Goal: Share content: Share content

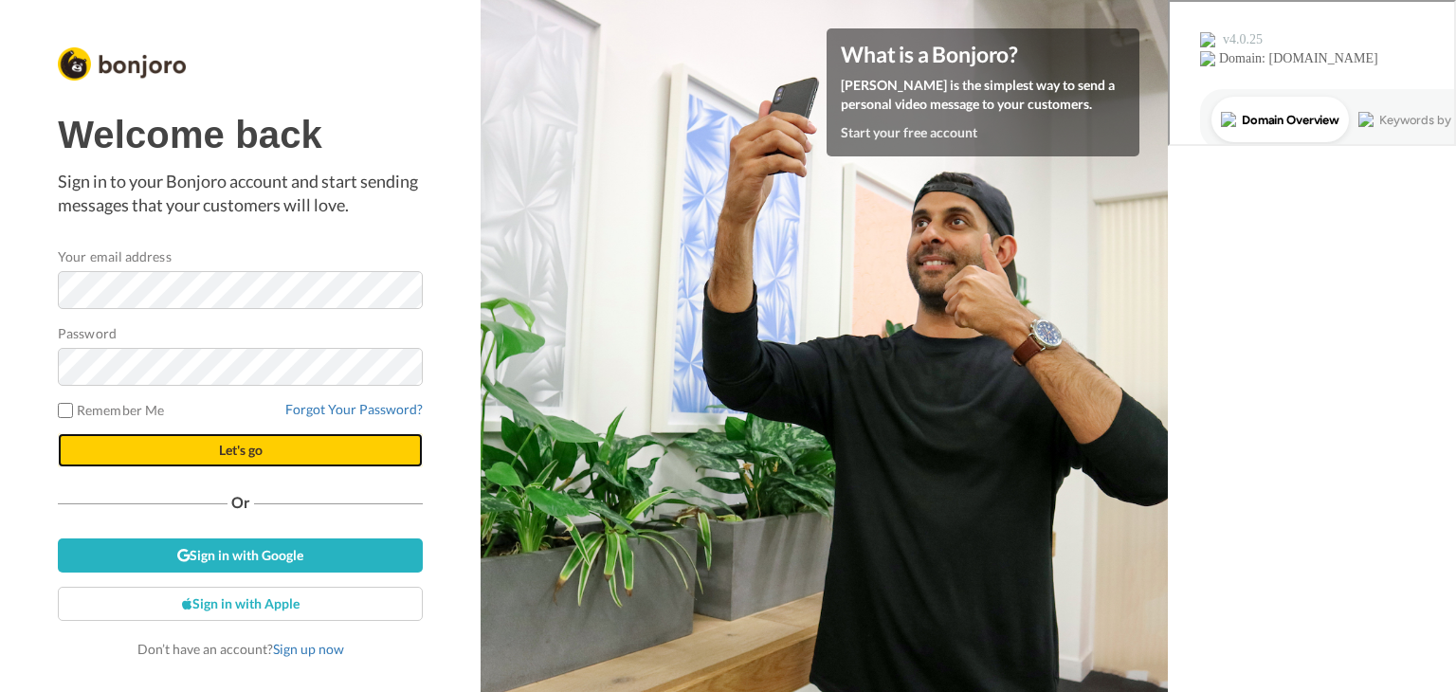
click at [173, 450] on button "Let's go" at bounding box center [240, 450] width 365 height 34
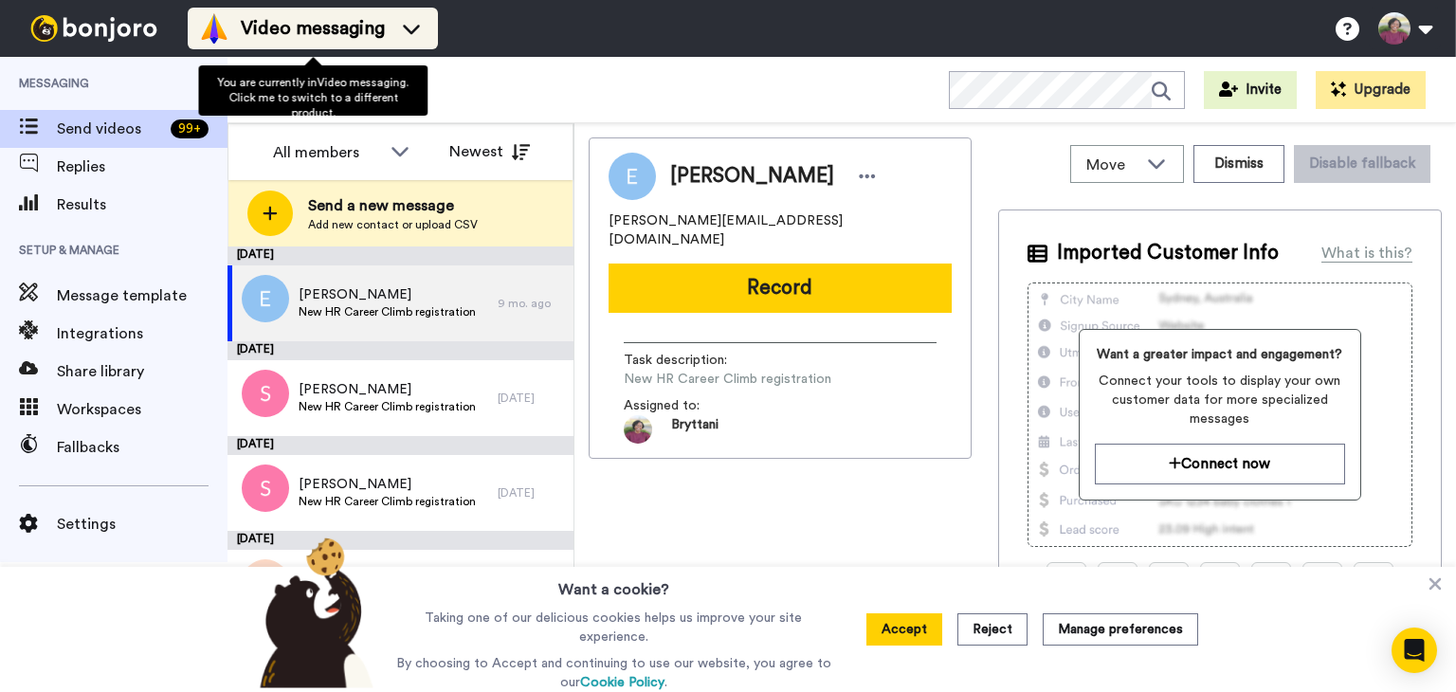
click at [349, 35] on span "Video messaging" at bounding box center [313, 28] width 144 height 27
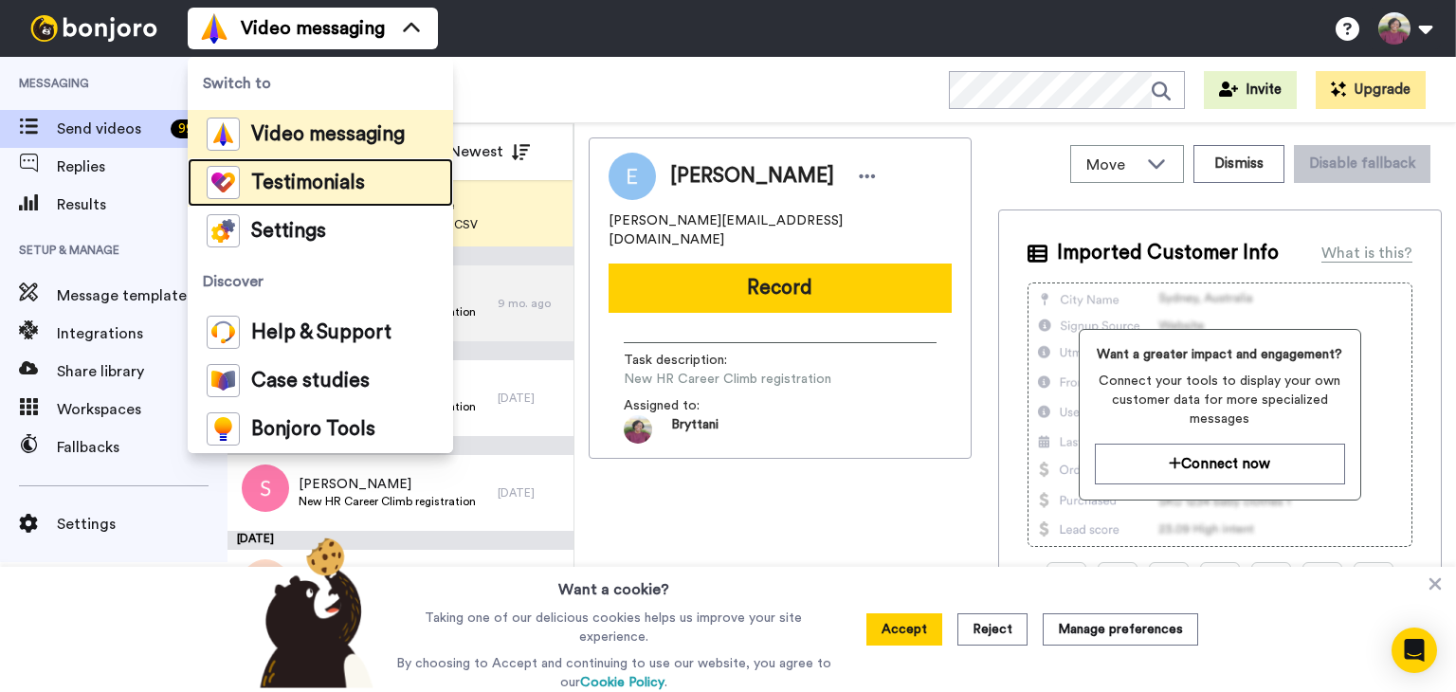
click at [287, 187] on span "Testimonials" at bounding box center [308, 182] width 114 height 19
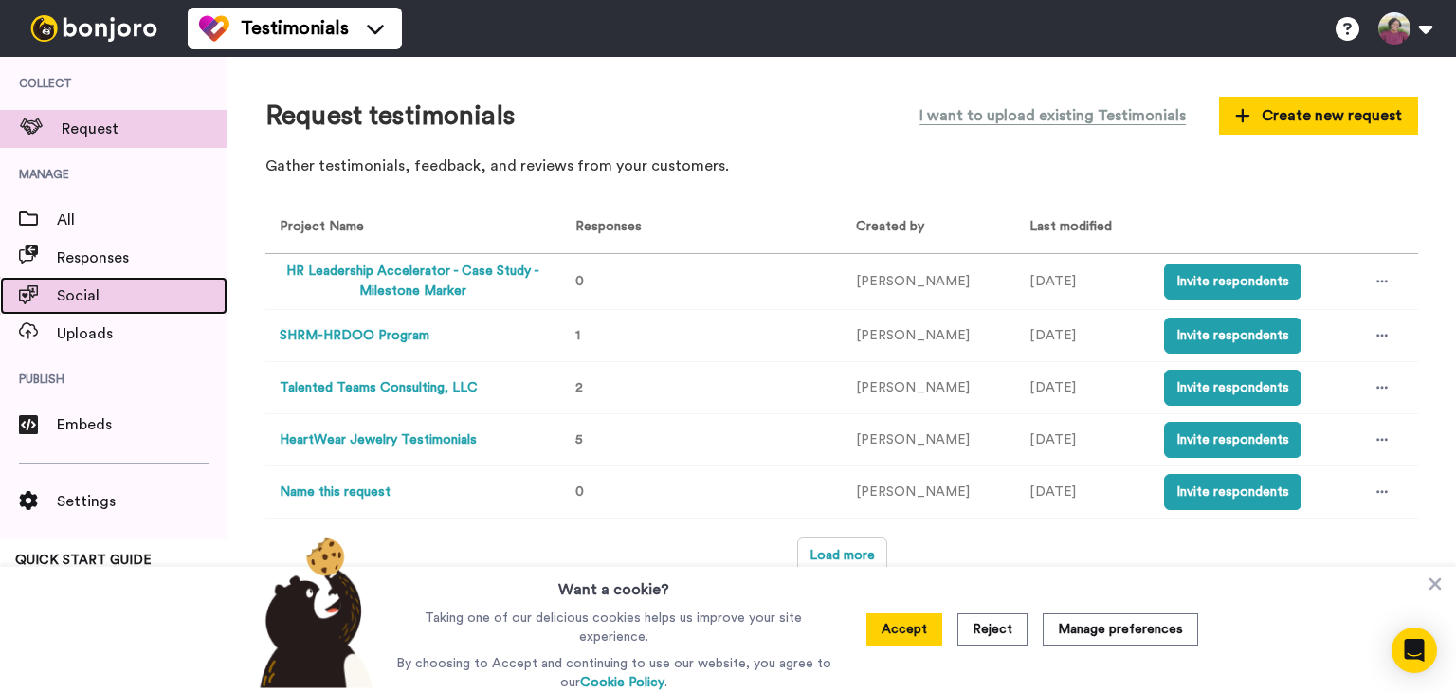
click at [72, 306] on span "Social" at bounding box center [142, 295] width 171 height 23
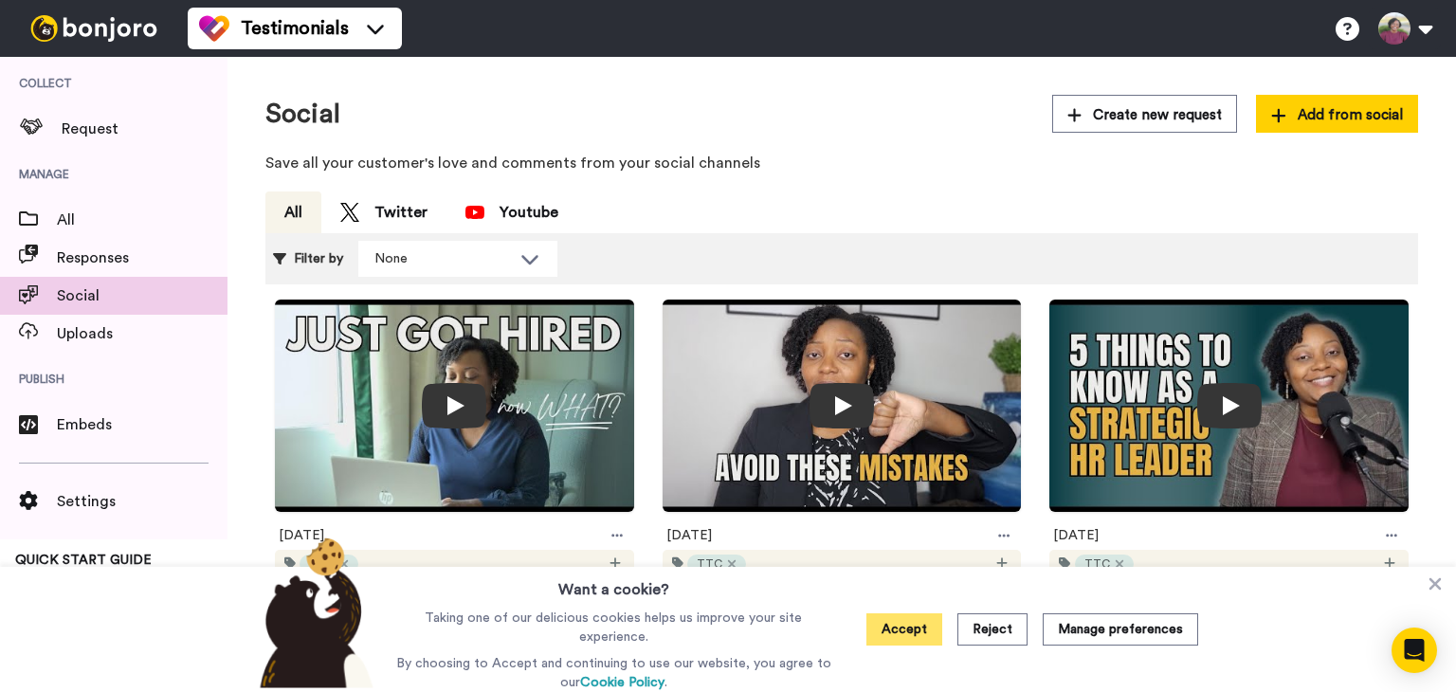
click at [890, 627] on button "Accept" at bounding box center [904, 629] width 76 height 32
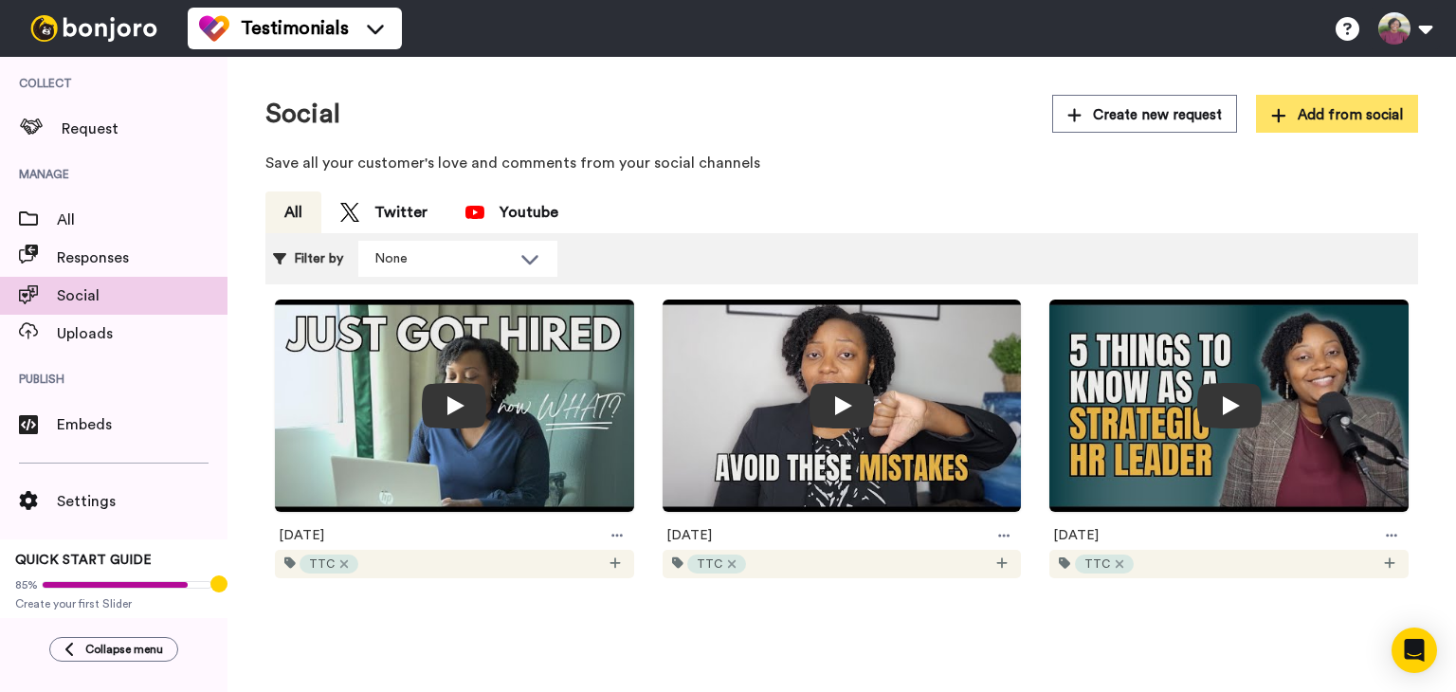
click at [1365, 113] on span "Add from social" at bounding box center [1337, 115] width 132 height 20
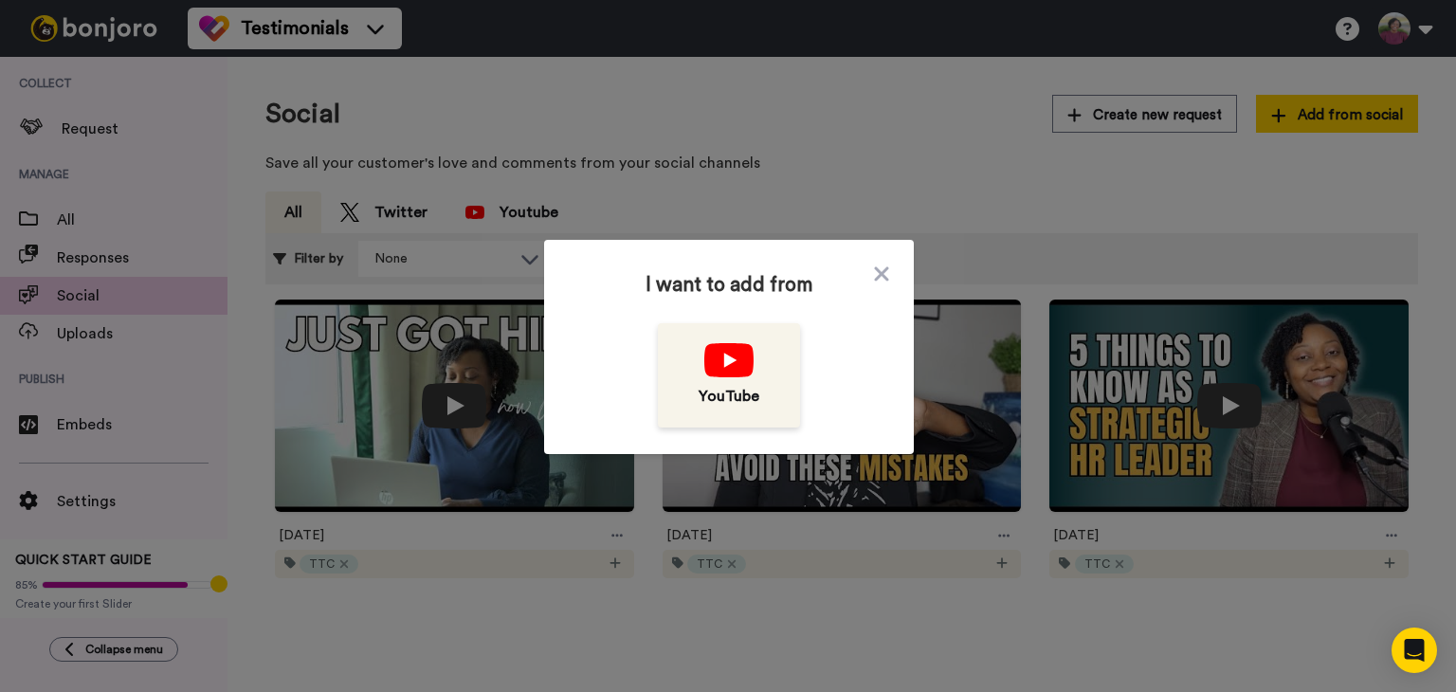
click at [709, 350] on img at bounding box center [728, 360] width 48 height 34
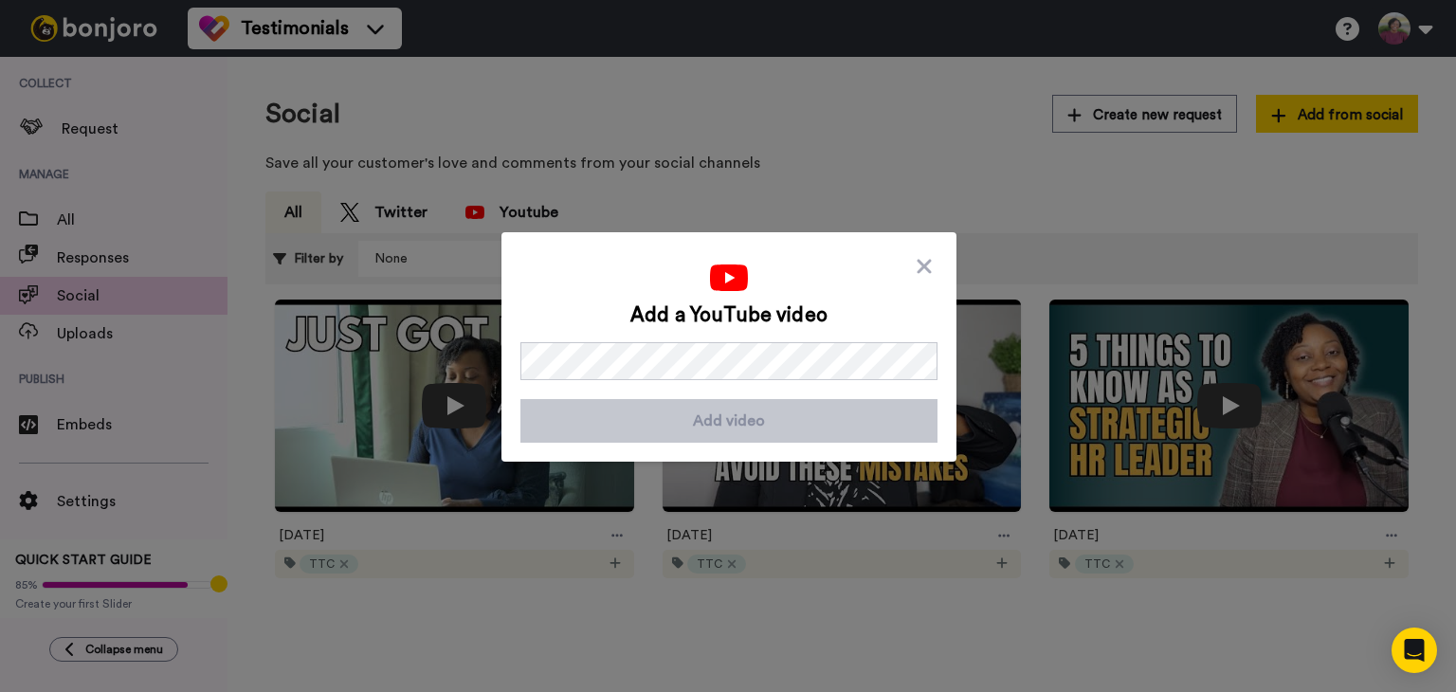
click at [929, 263] on div "Add a YouTube video Add video" at bounding box center [728, 346] width 417 height 191
click at [915, 274] on icon at bounding box center [924, 266] width 19 height 23
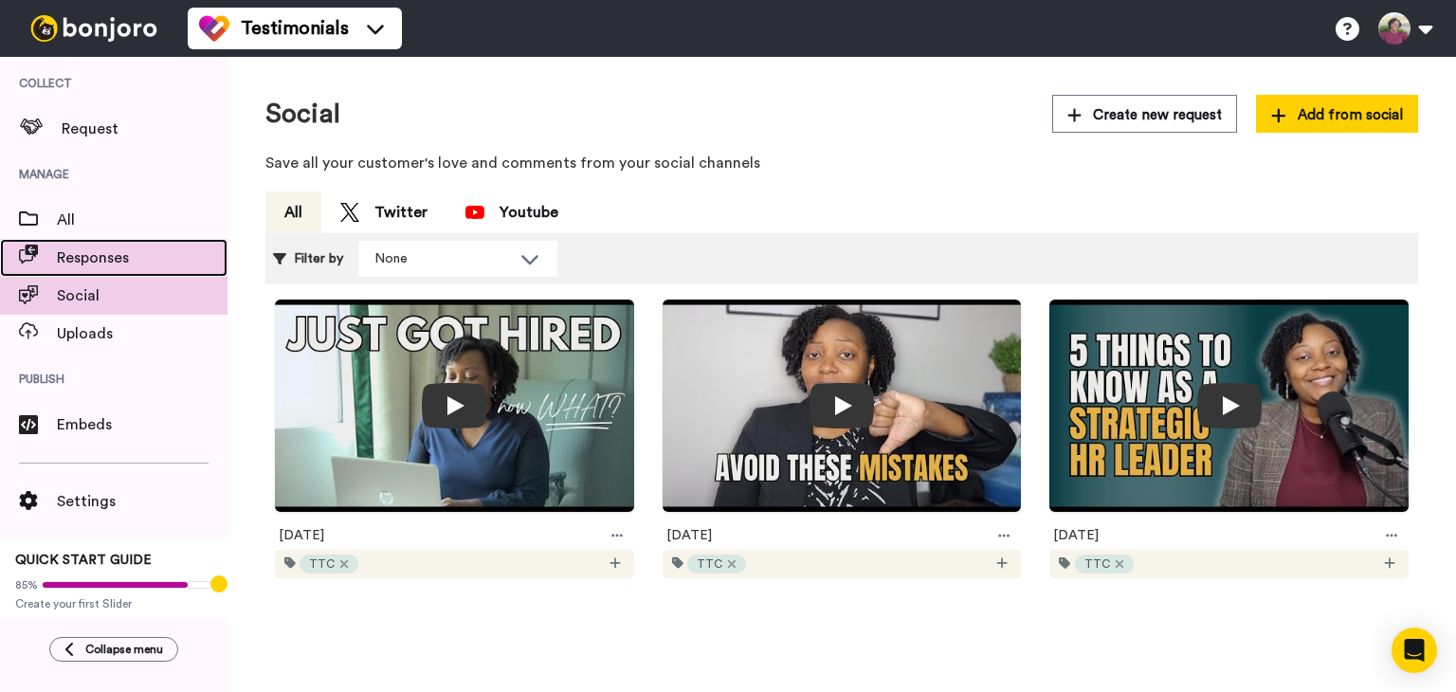
click at [123, 259] on span "Responses" at bounding box center [142, 257] width 171 height 23
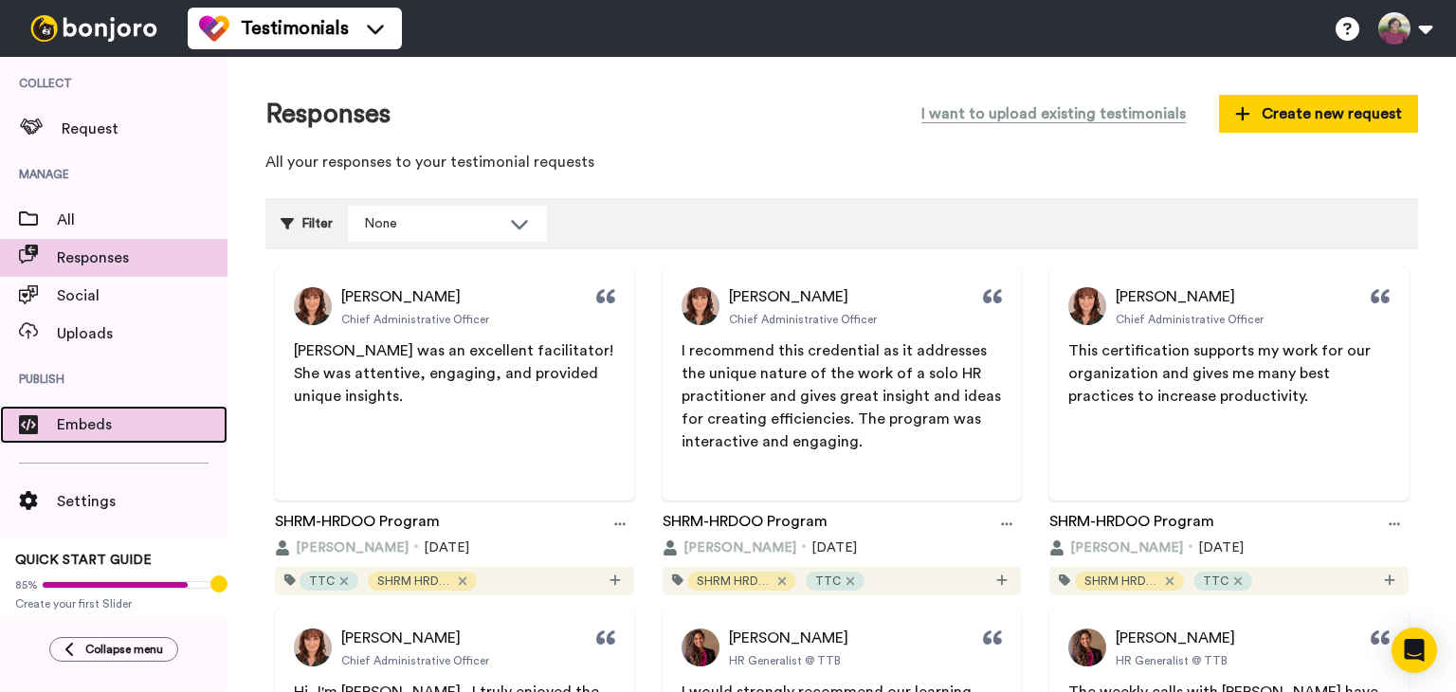
click at [53, 432] on span at bounding box center [28, 428] width 57 height 19
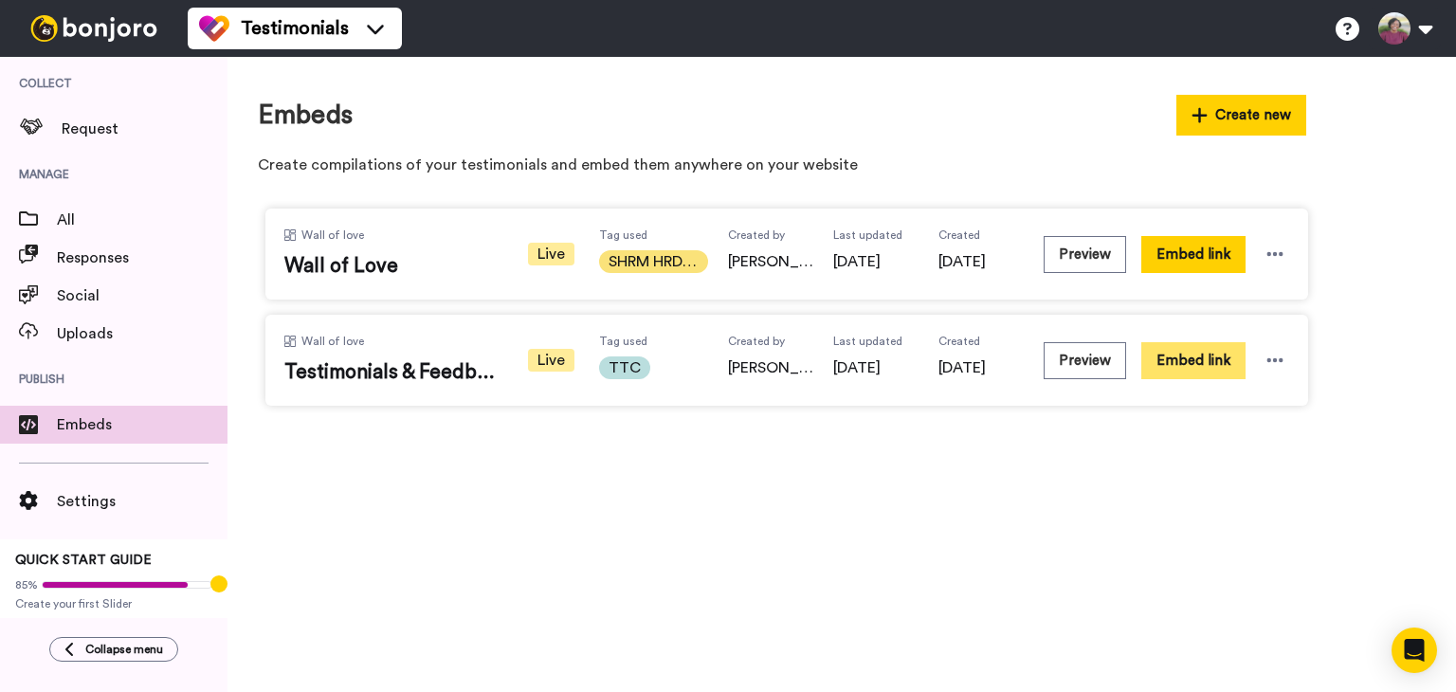
click at [1175, 366] on button "Embed link" at bounding box center [1193, 360] width 104 height 37
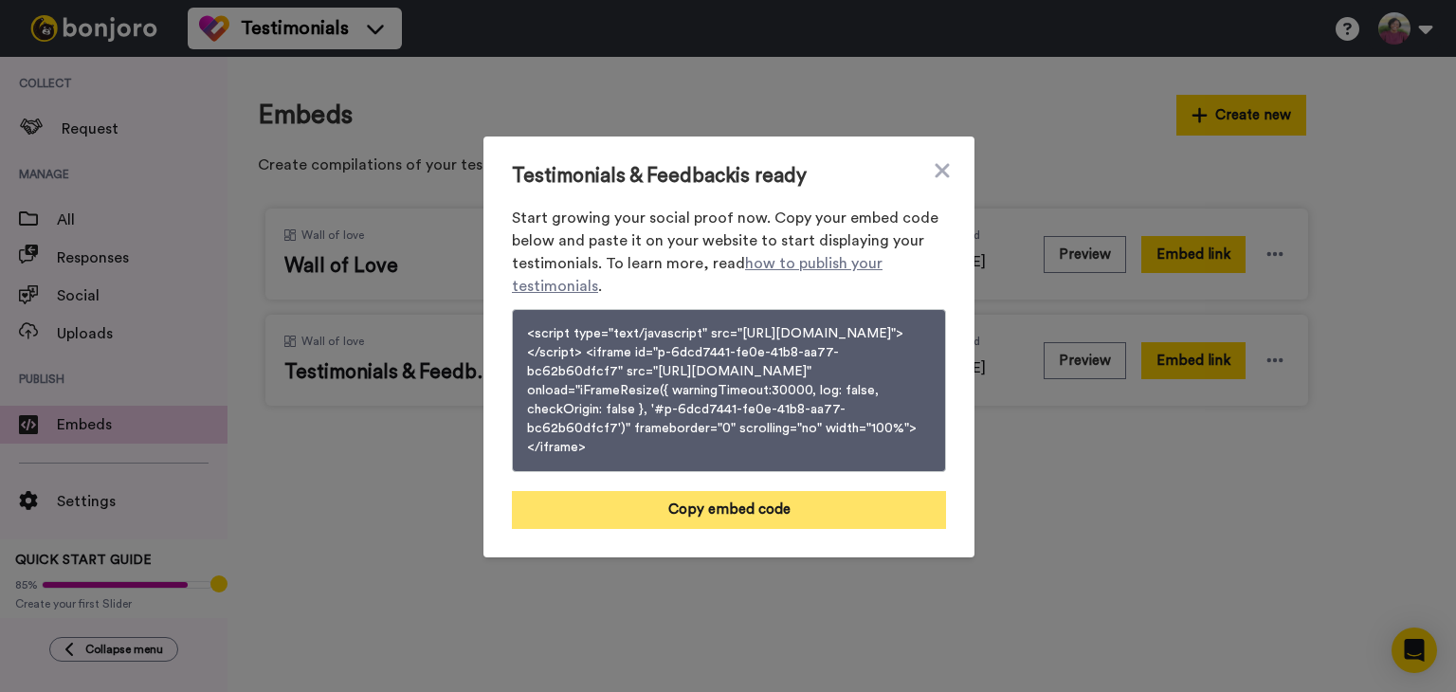
click at [774, 524] on button "Copy embed code" at bounding box center [729, 510] width 434 height 38
